Goal: Task Accomplishment & Management: Manage account settings

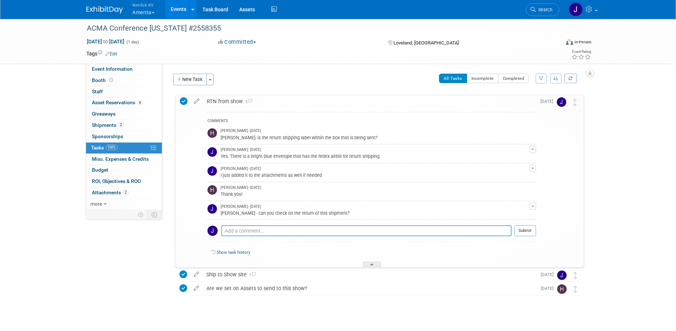
click at [181, 6] on link "Events" at bounding box center [178, 9] width 27 height 18
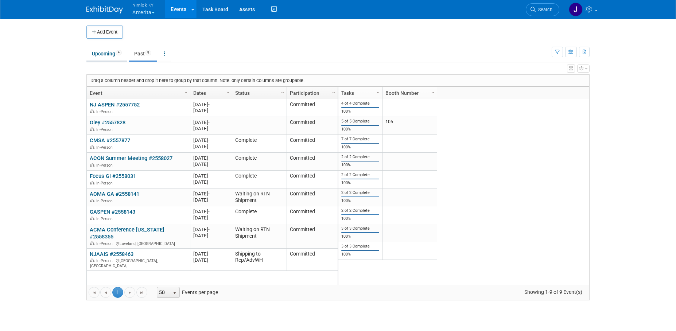
click at [111, 50] on link "Upcoming 4" at bounding box center [106, 54] width 41 height 14
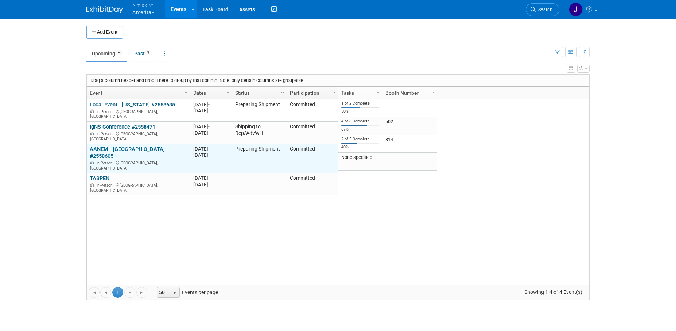
click at [140, 146] on link "AANEM - [GEOGRAPHIC_DATA] #2558605" at bounding box center [127, 152] width 75 height 13
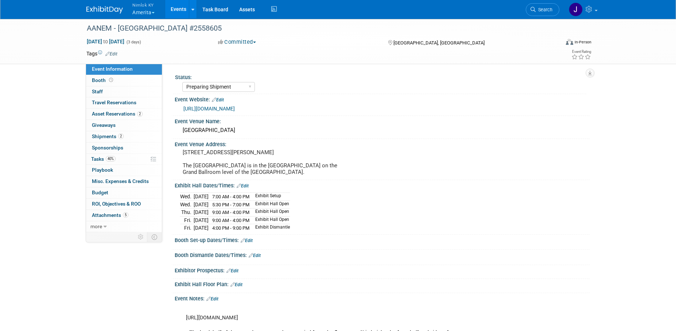
select select "Preparing Shipment"
click at [129, 159] on link "40% Tasks 40%" at bounding box center [124, 159] width 76 height 11
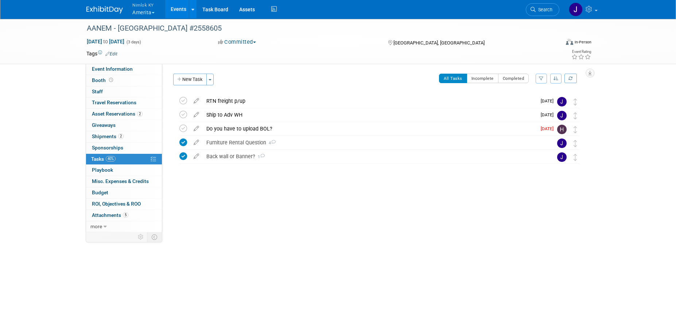
click at [148, 11] on button "Nimlok KY Amerita" at bounding box center [148, 9] width 32 height 19
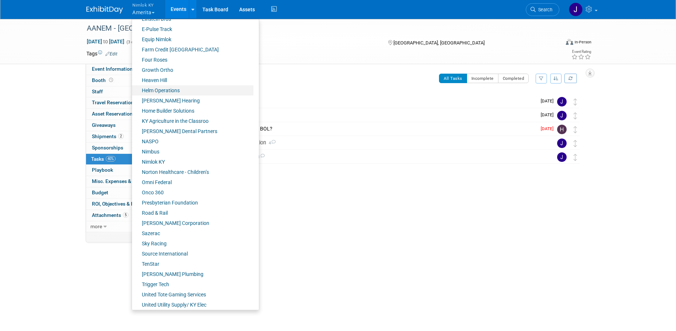
scroll to position [244, 0]
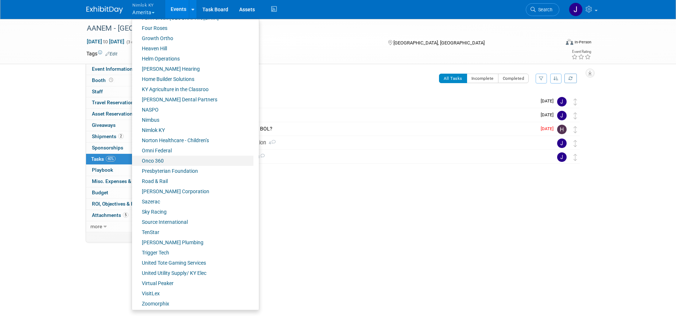
click at [167, 164] on link "Onco 360" at bounding box center [192, 161] width 121 height 10
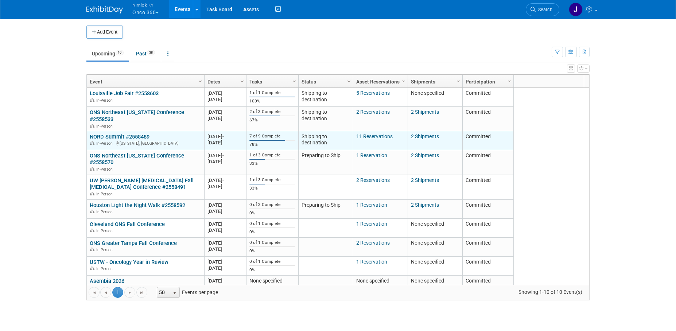
click at [130, 133] on link "NORD Summit #2558489" at bounding box center [120, 136] width 60 height 7
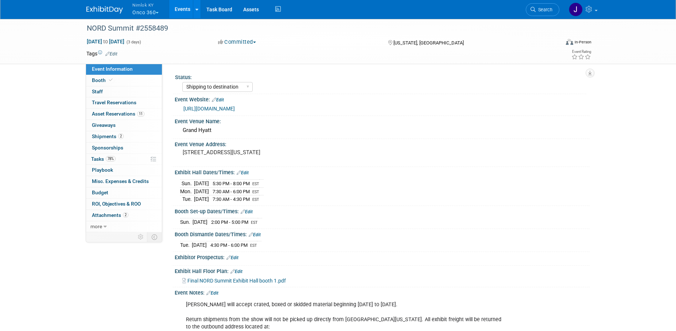
select select "Shipping to destination"
click at [119, 157] on link "78% Tasks 78%" at bounding box center [124, 159] width 76 height 11
